Goal: Find specific page/section: Find specific page/section

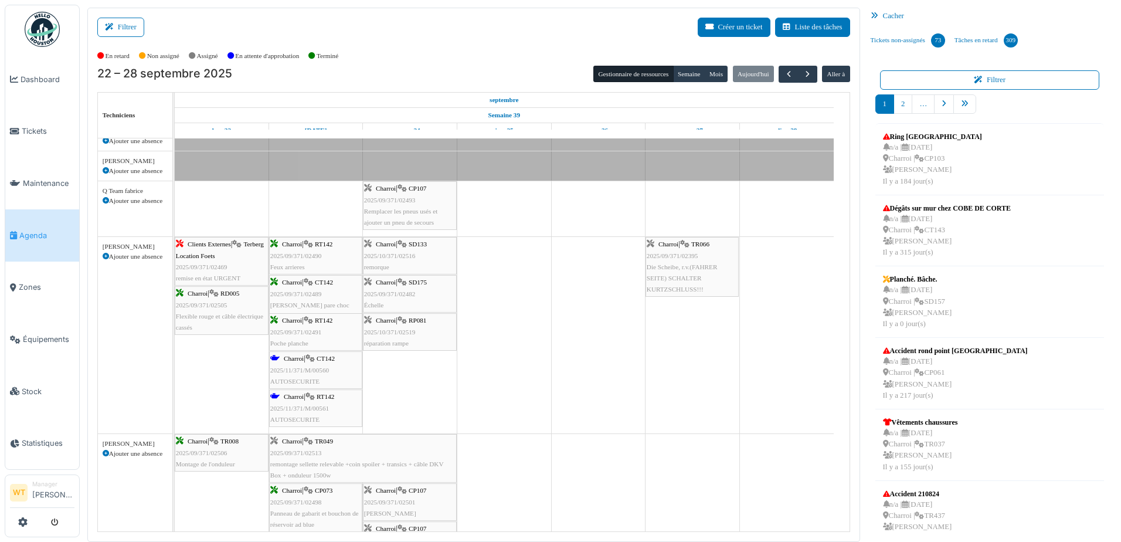
scroll to position [528, 0]
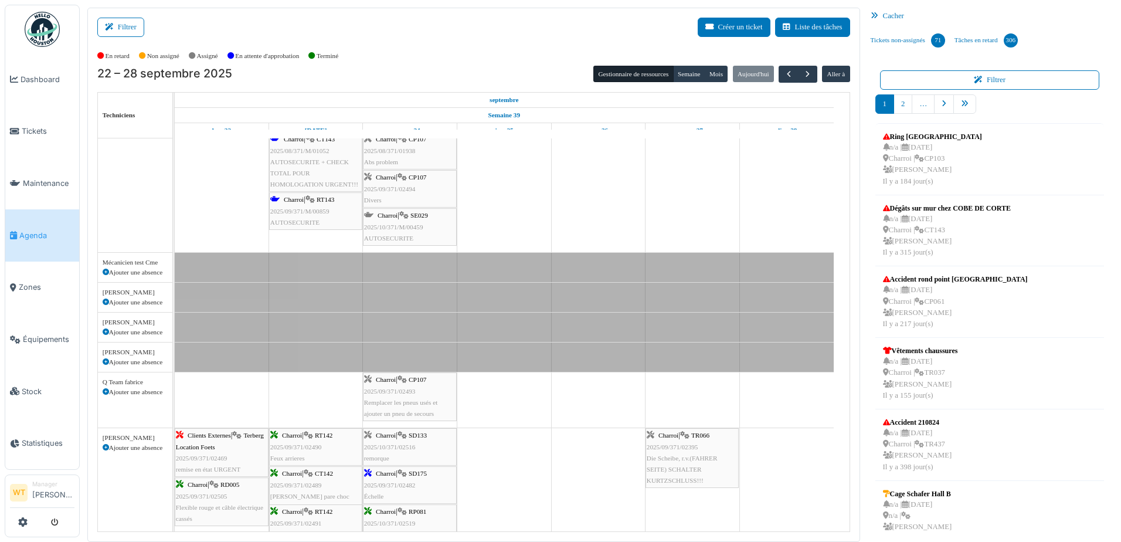
scroll to position [586, 0]
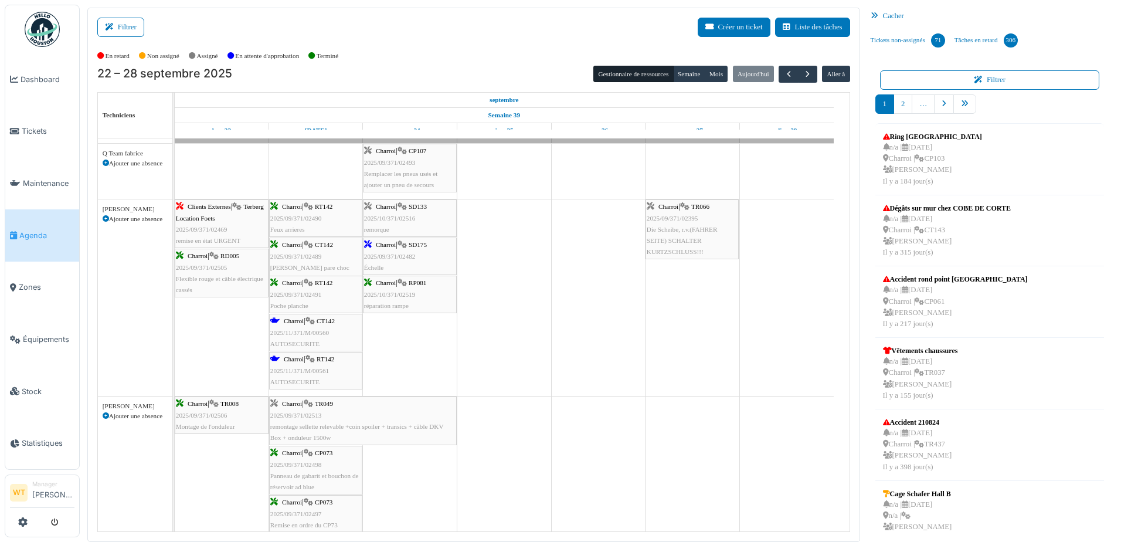
click at [395, 224] on div "Charroi | SD133 2025/10/371/02516 remorque" at bounding box center [409, 218] width 91 height 34
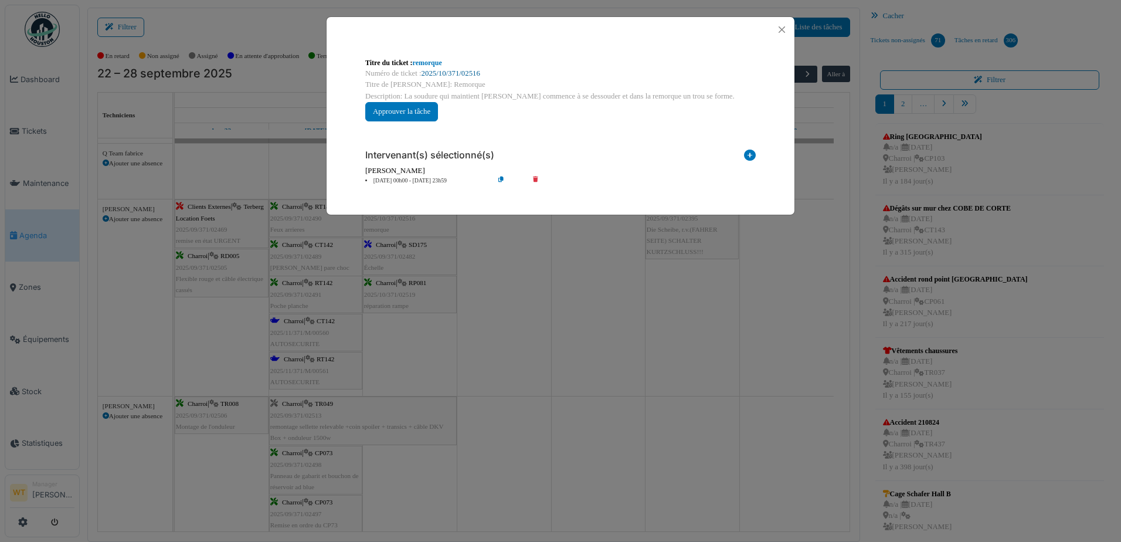
click at [456, 73] on link "2025/10/371/02516" at bounding box center [451, 73] width 59 height 8
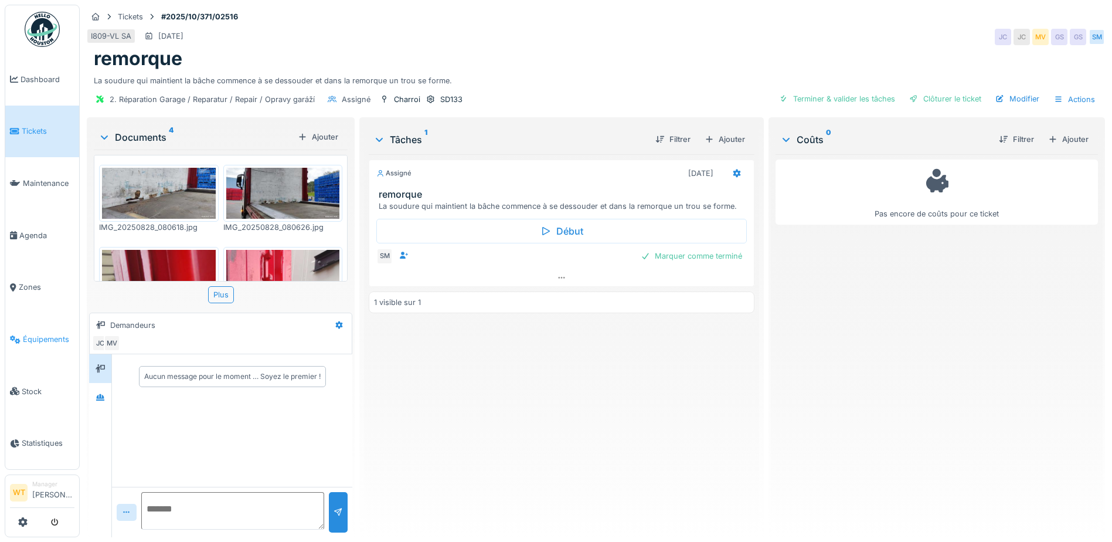
click at [44, 319] on link "Équipements" at bounding box center [42, 339] width 74 height 52
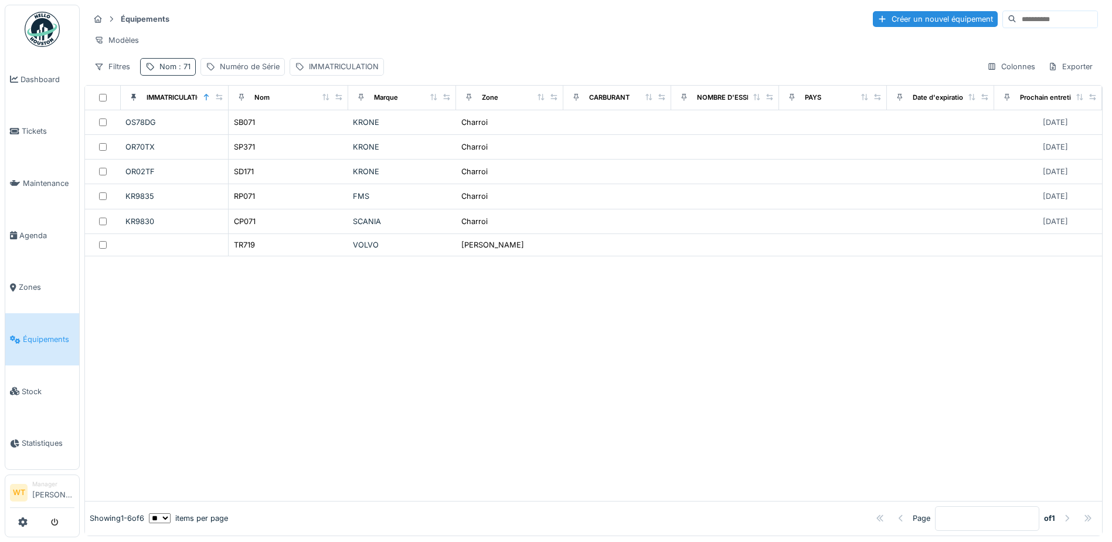
click at [174, 69] on div "Nom : 71" at bounding box center [168, 66] width 56 height 17
click at [253, 130] on icon at bounding box center [247, 132] width 9 height 8
click at [200, 137] on input "Nom" at bounding box center [203, 132] width 117 height 25
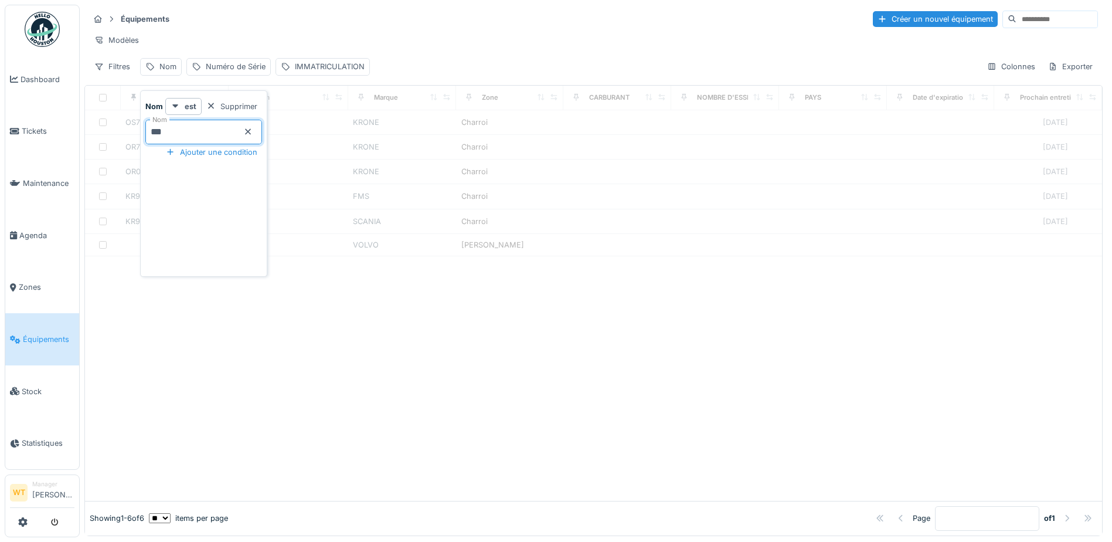
type input "***"
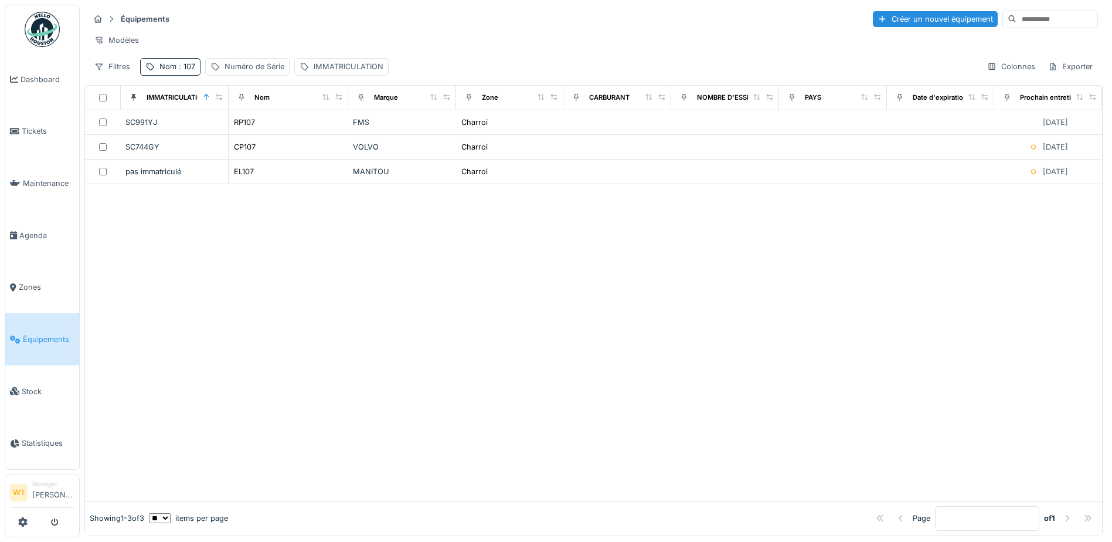
click at [277, 22] on div "Équipements Créer un nouvel équipement" at bounding box center [593, 18] width 1009 height 19
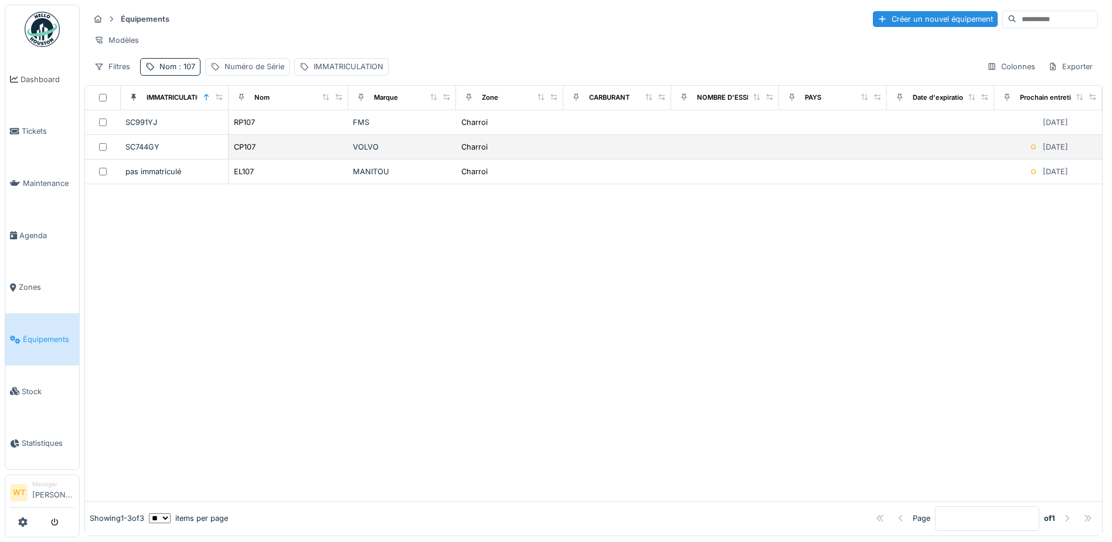
click at [260, 153] on div "CP107" at bounding box center [288, 147] width 110 height 12
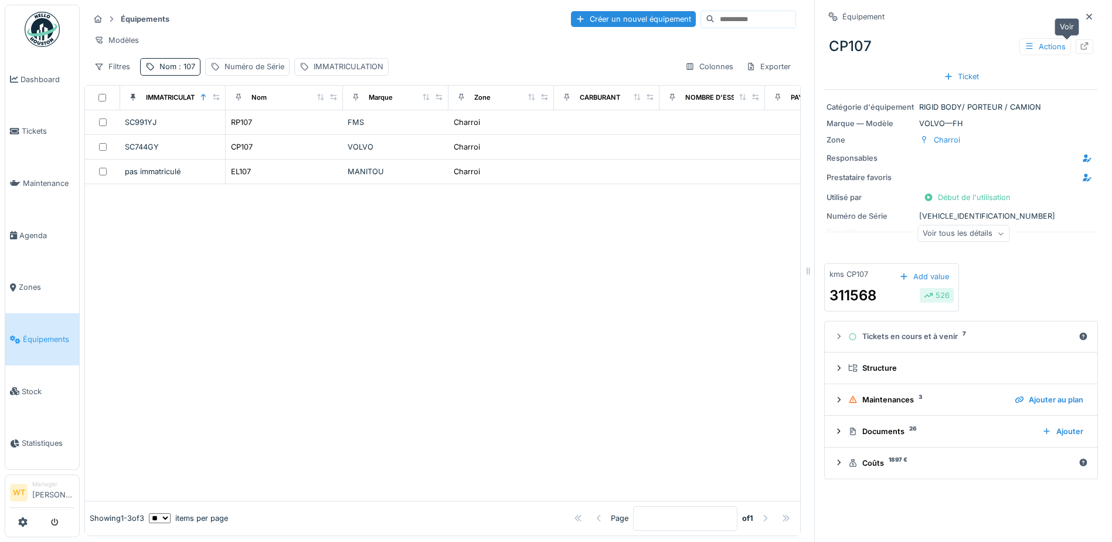
click at [1081, 43] on icon at bounding box center [1085, 46] width 8 height 8
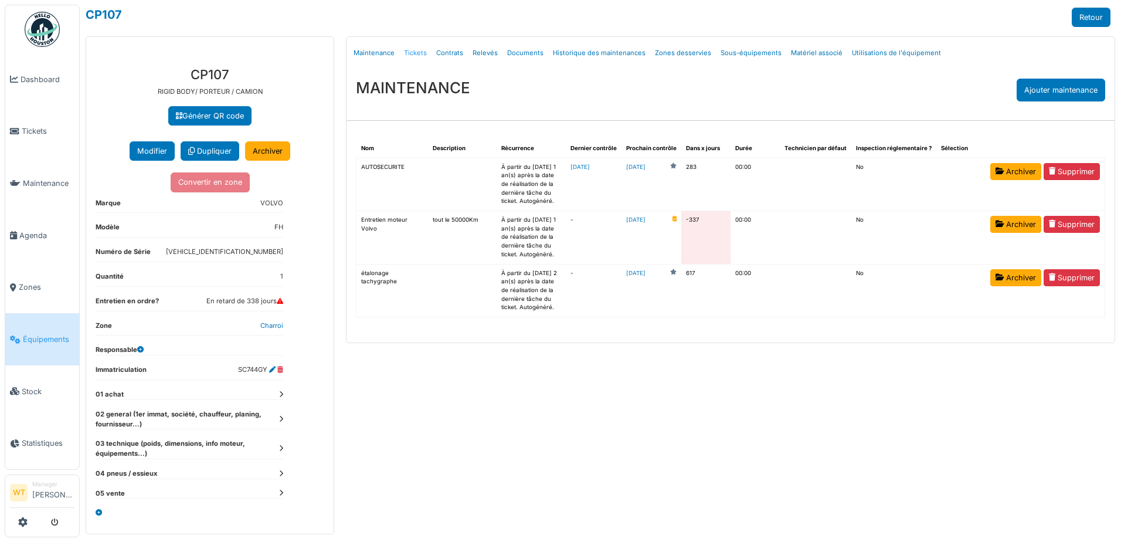
click at [412, 50] on link "Tickets" at bounding box center [415, 53] width 32 height 28
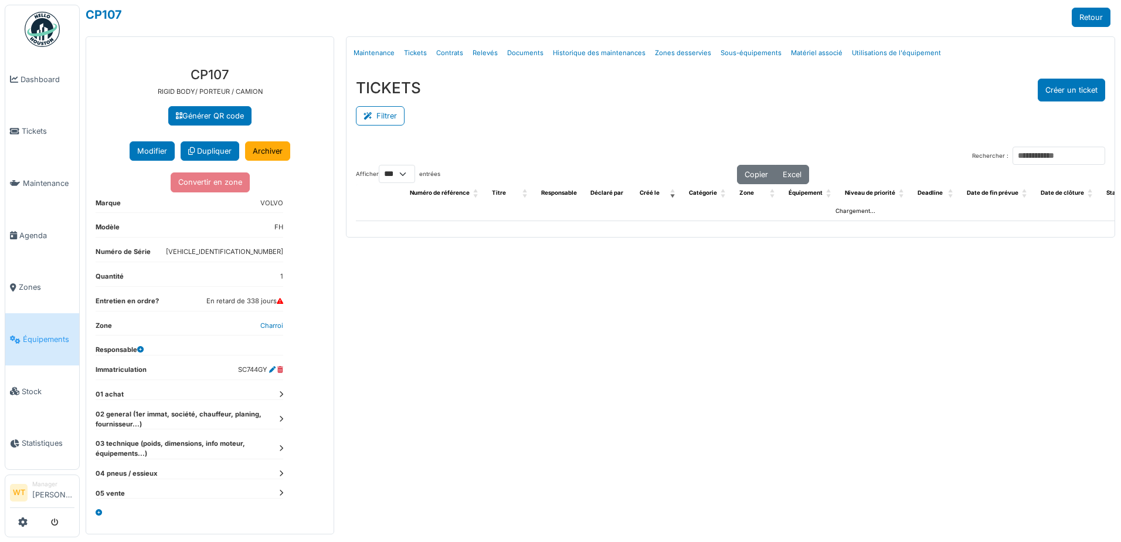
select select "***"
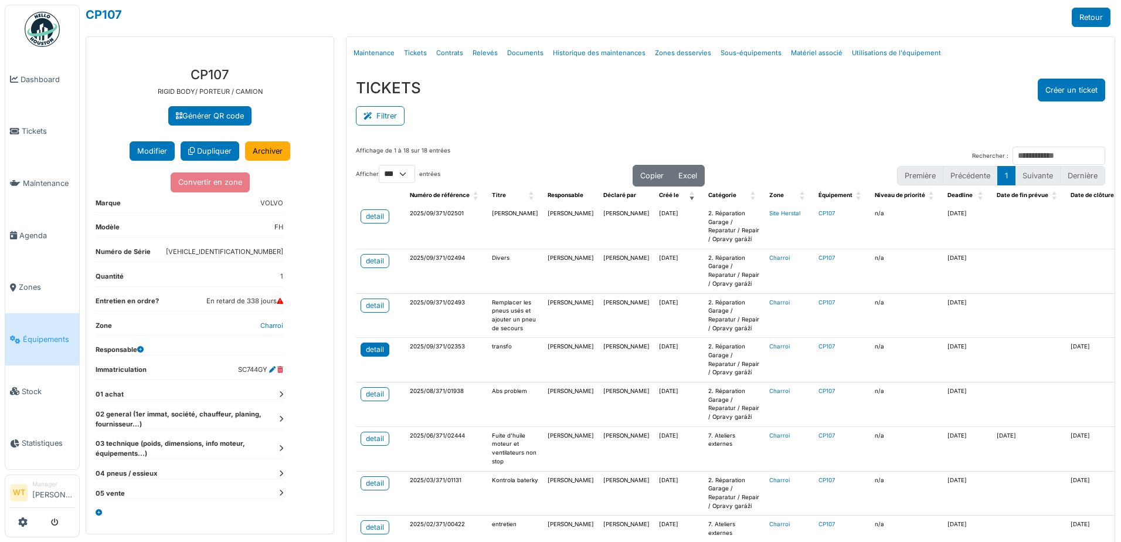
click at [371, 355] on div "detail" at bounding box center [375, 349] width 18 height 11
